Goal: Transaction & Acquisition: Purchase product/service

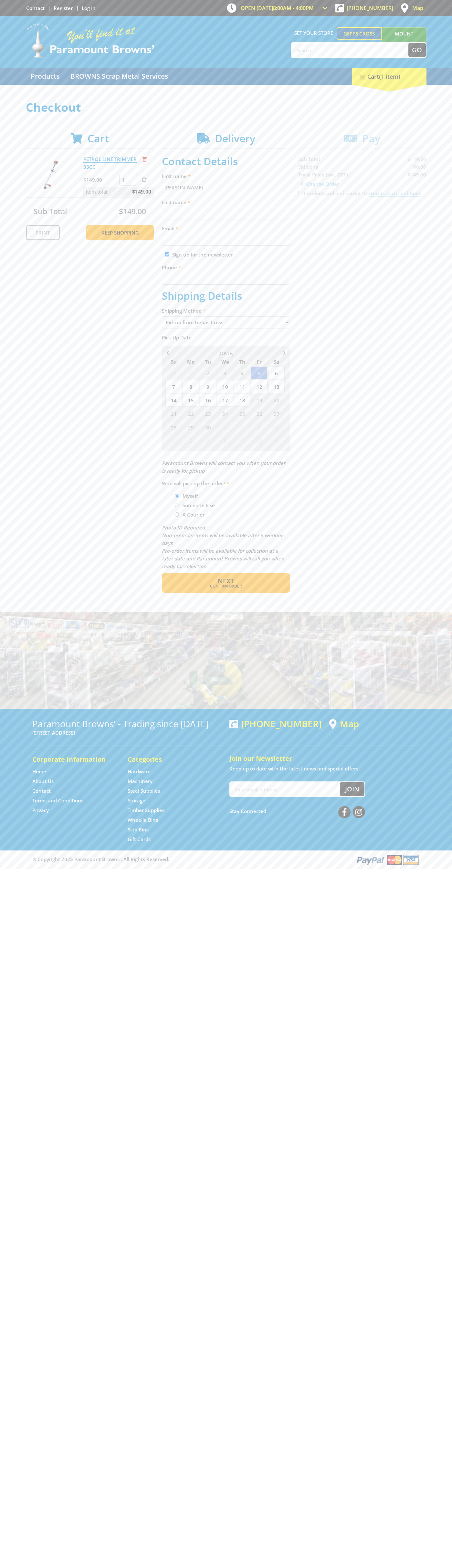
type input "[PERSON_NAME]"
type input "[EMAIL_ADDRESS][DOMAIN_NAME]"
type input "0293744000"
click at [225, 581] on span "Next" at bounding box center [225, 581] width 16 height 9
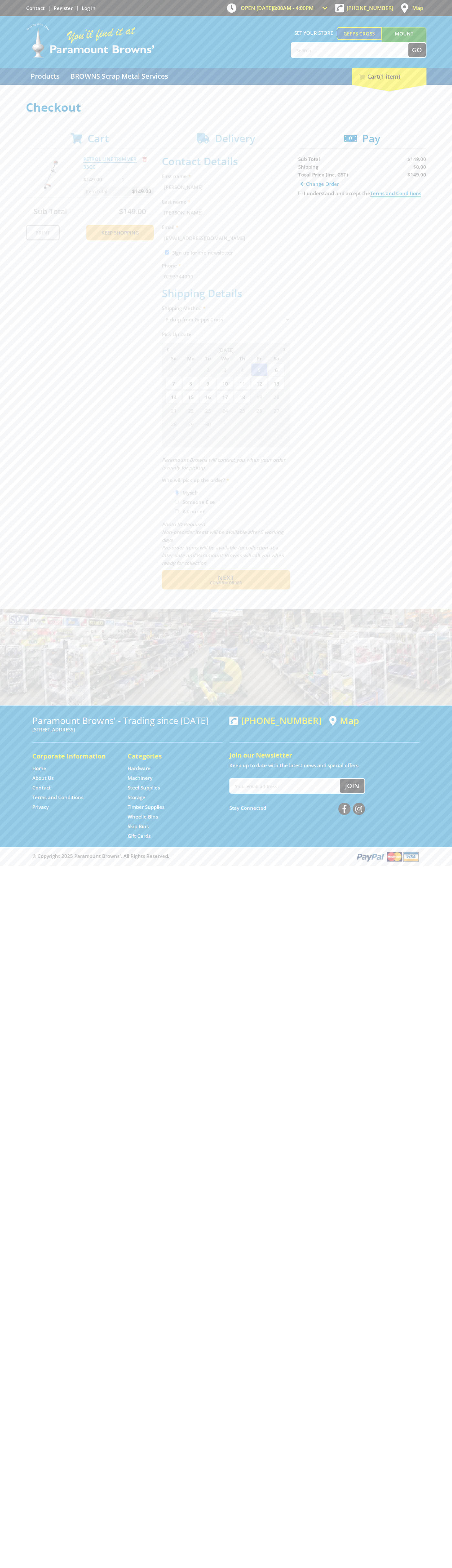
click at [300, 193] on input "I understand and accept the Terms and Conditions" at bounding box center [300, 193] width 4 height 4
checkbox input "true"
click at [317, 214] on span "Credit Card" at bounding box center [312, 214] width 28 height 7
click at [362, 214] on img at bounding box center [358, 213] width 14 height 8
type input "[CREDIT_CARD_NUMBER]"
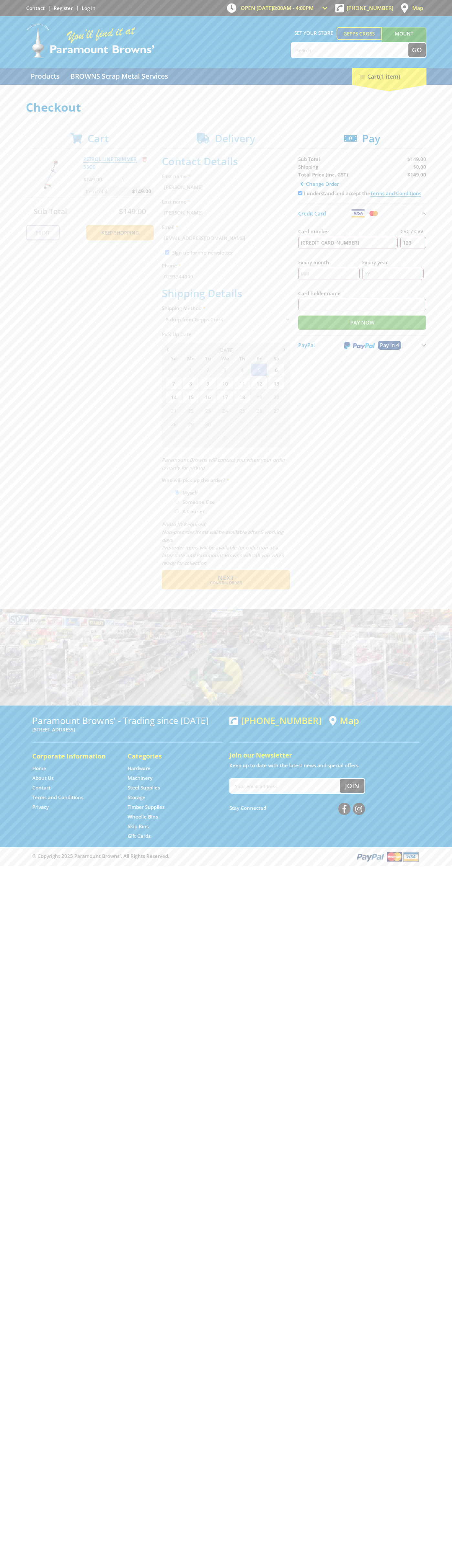
type input "123"
type input "[PERSON_NAME]"
